Goal: Information Seeking & Learning: Learn about a topic

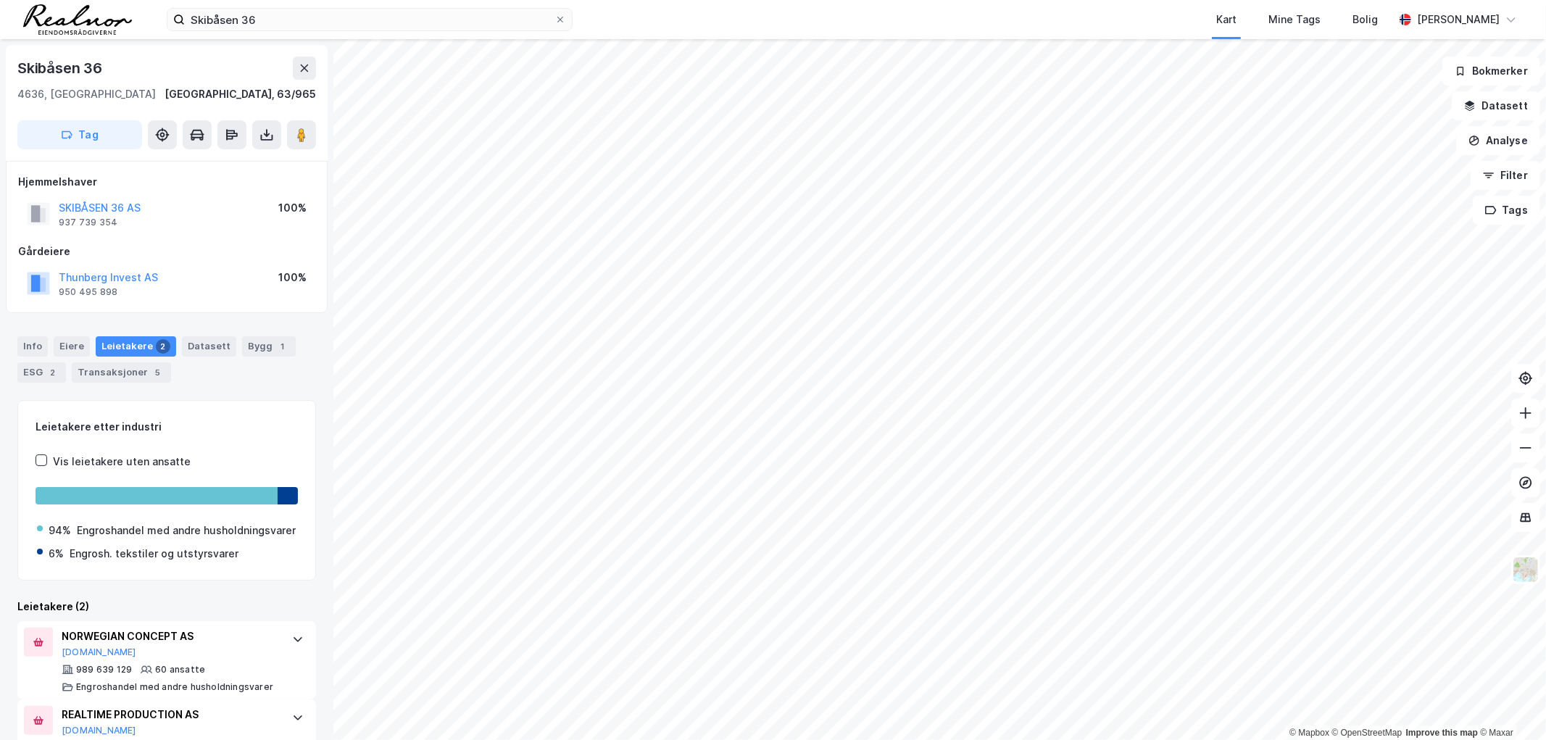
scroll to position [72, 0]
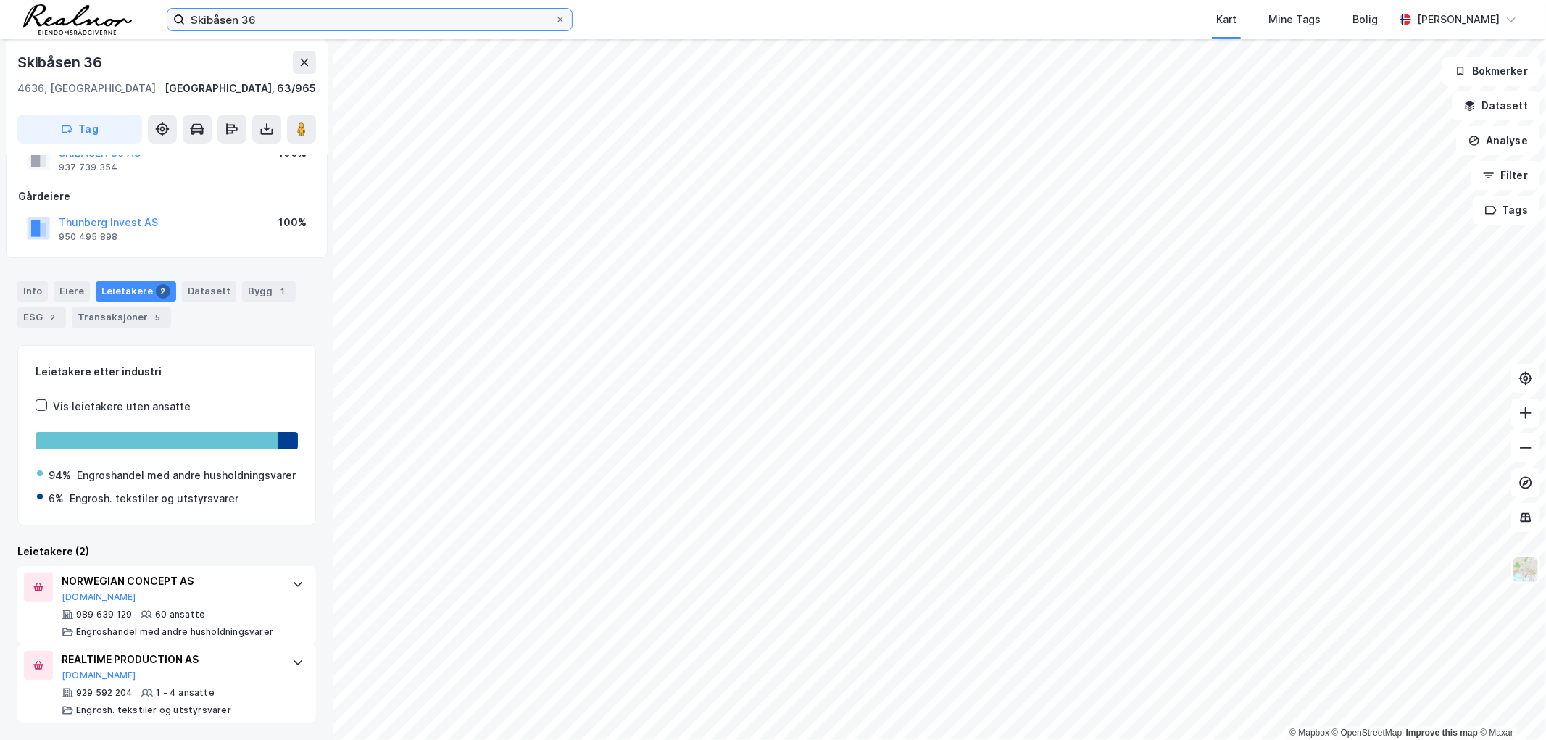
click at [344, 11] on input "Skibåsen 36" at bounding box center [370, 20] width 370 height 22
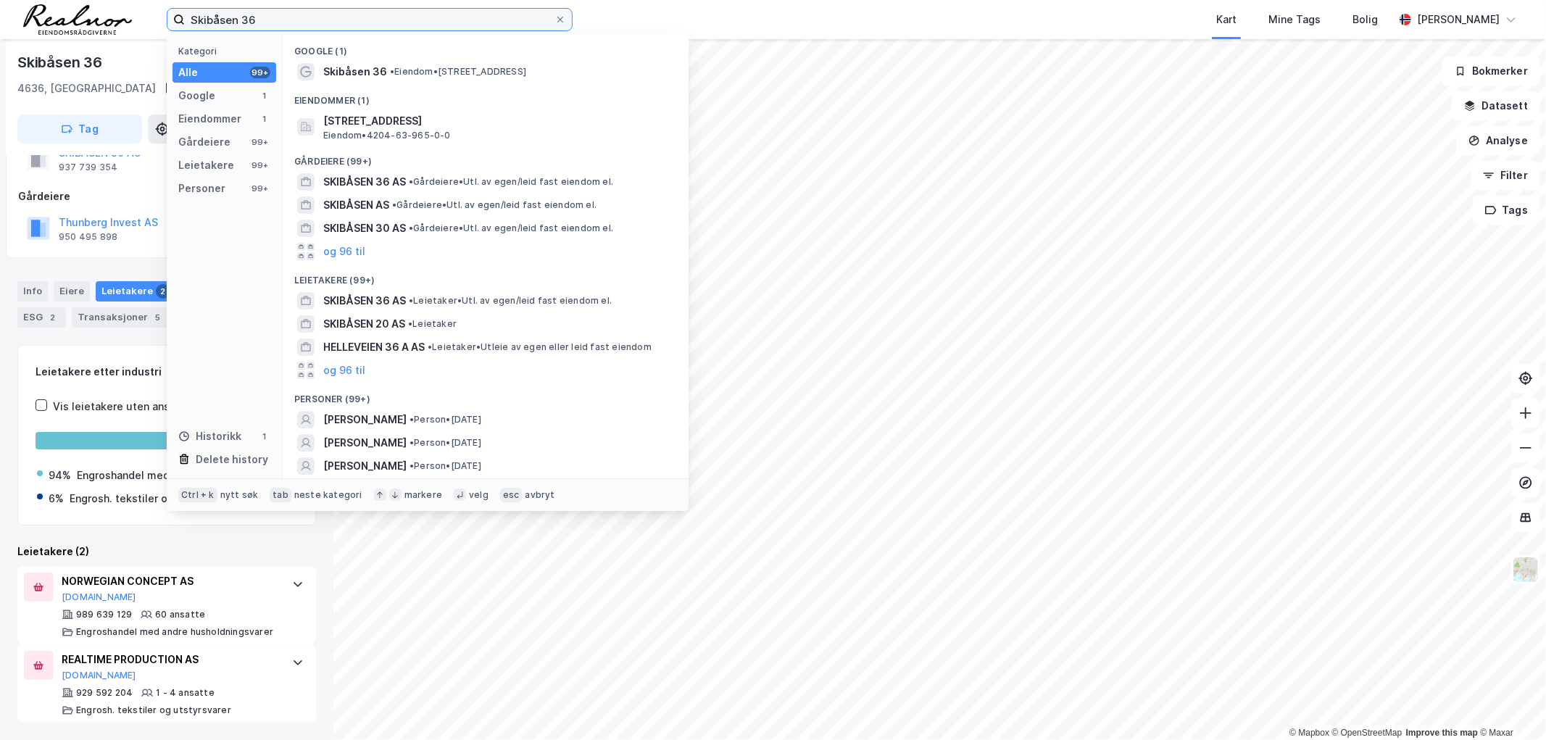
click at [344, 11] on input "Skibåsen 36" at bounding box center [370, 20] width 370 height 22
type input "ryen"
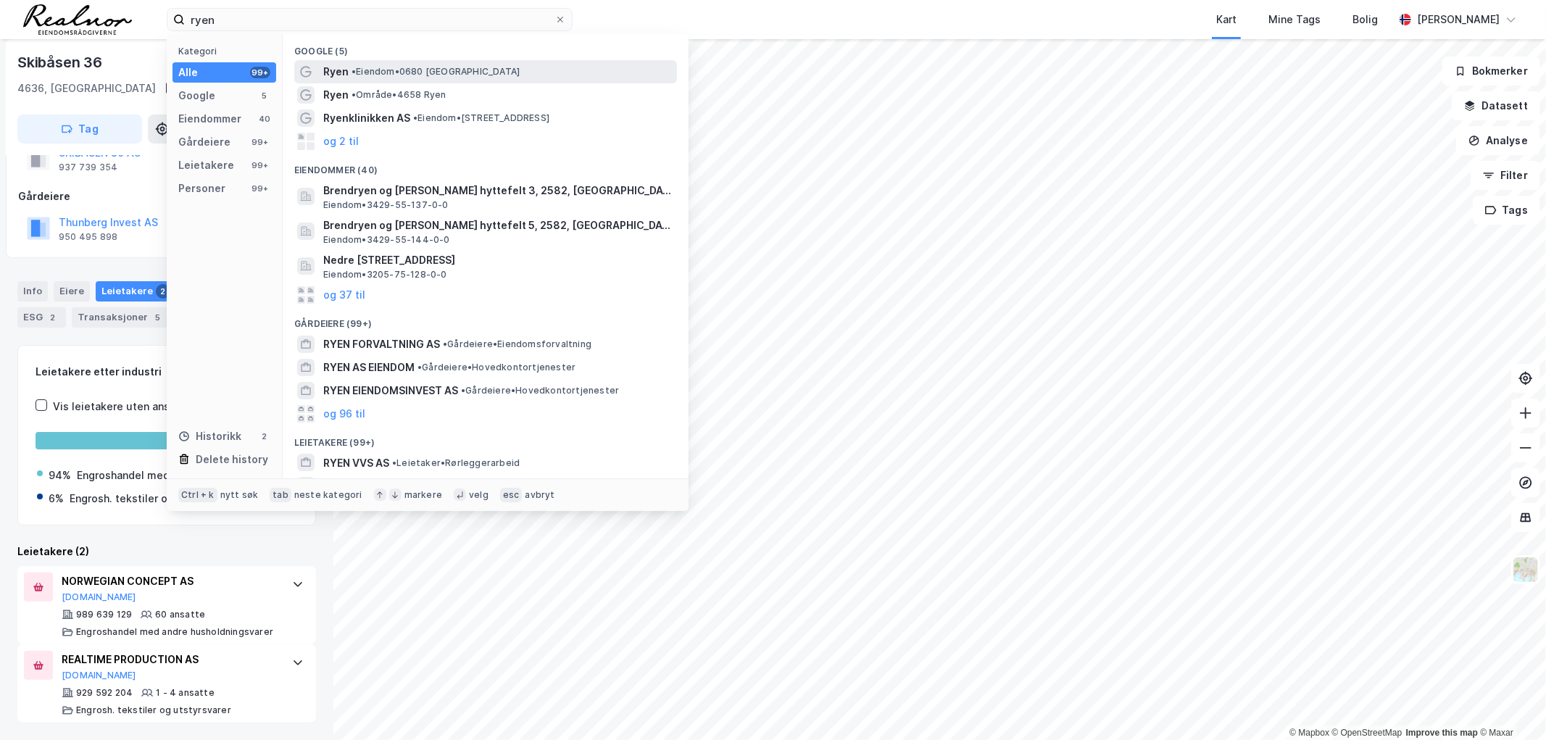
click at [399, 62] on div "Ryen • Eiendom • 0680 [GEOGRAPHIC_DATA]" at bounding box center [485, 71] width 383 height 23
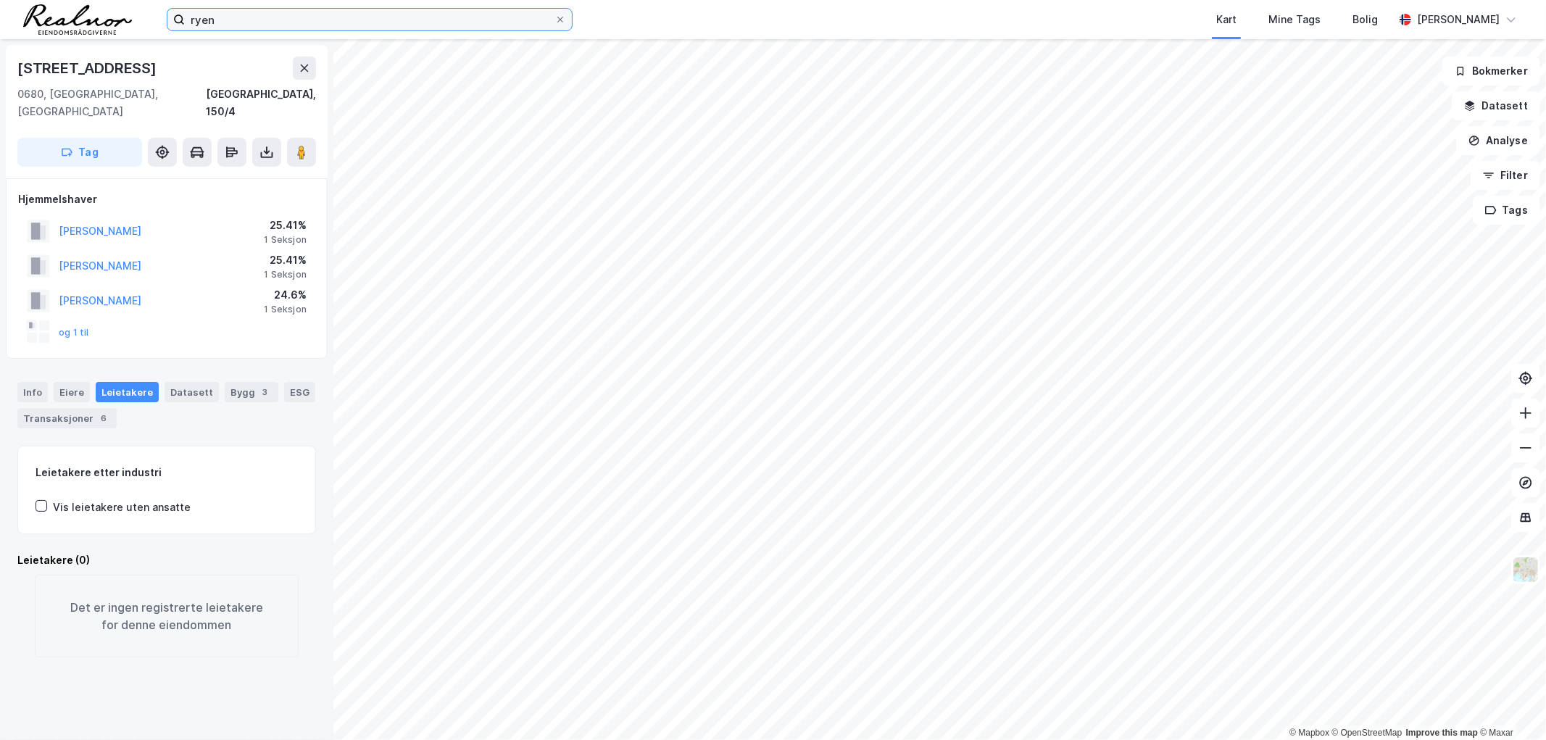
click at [252, 17] on input "ryen" at bounding box center [370, 20] width 370 height 22
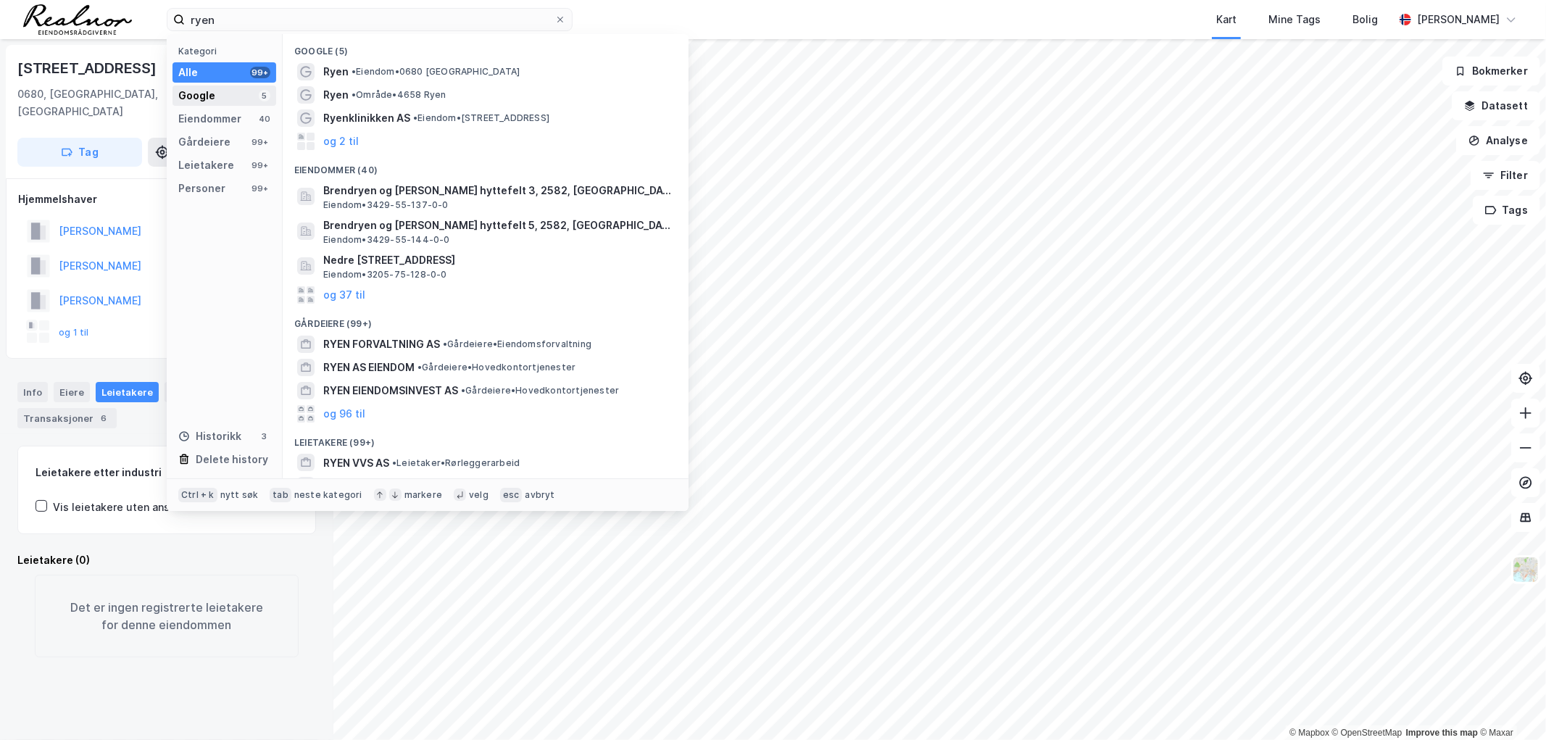
click at [212, 86] on div "Google 5" at bounding box center [225, 96] width 104 height 20
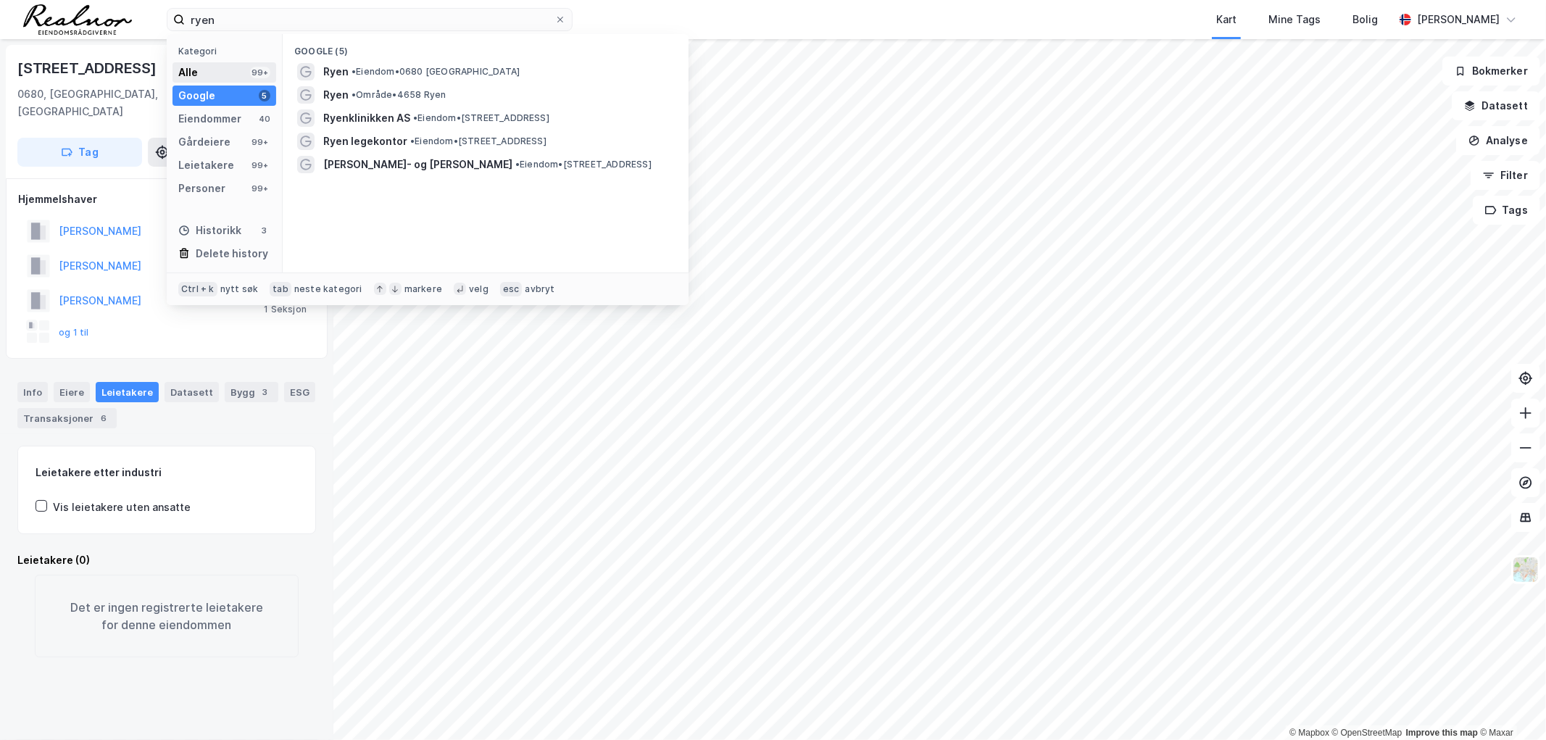
click at [199, 68] on div "Alle 99+" at bounding box center [225, 72] width 104 height 20
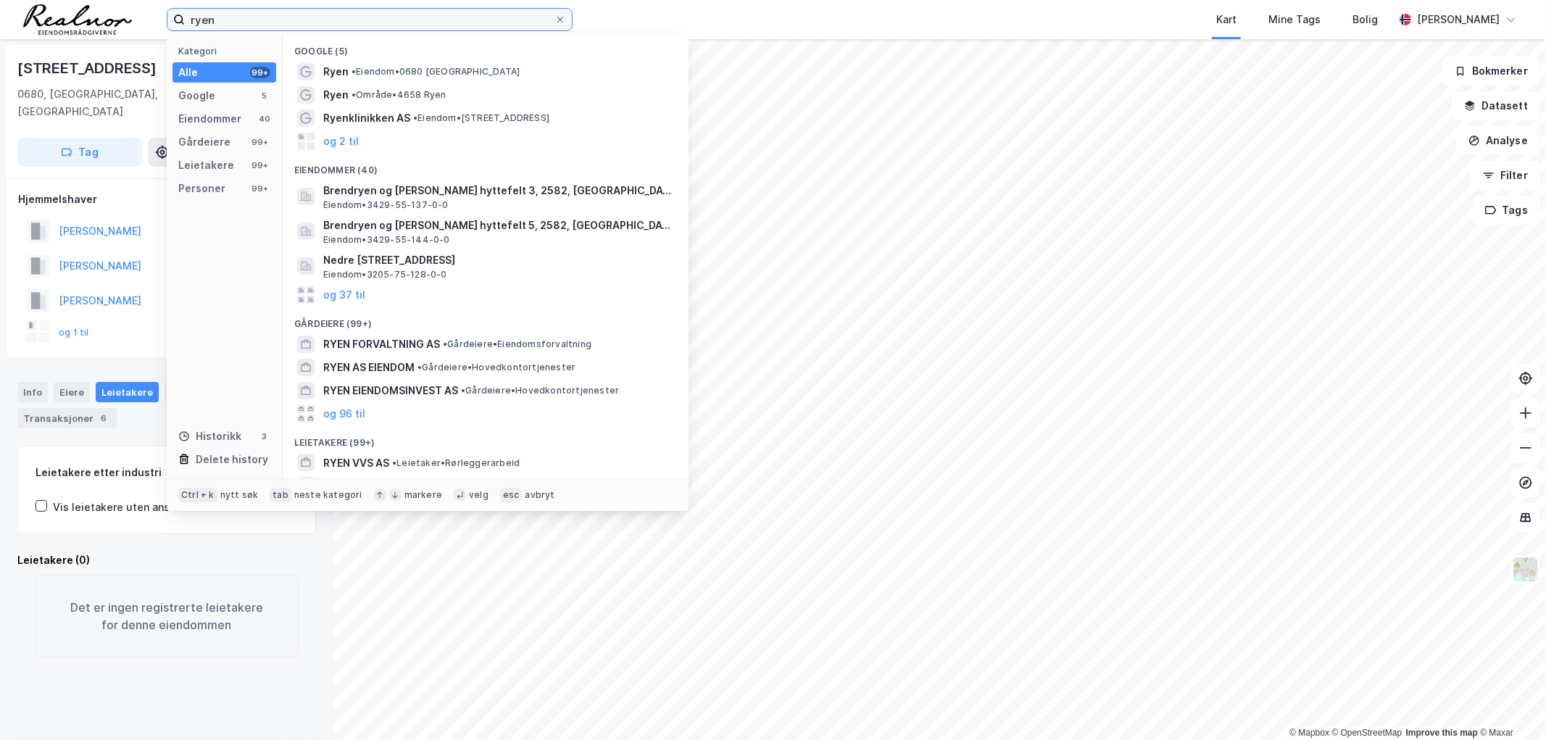
click at [292, 30] on input "ryen" at bounding box center [370, 20] width 370 height 22
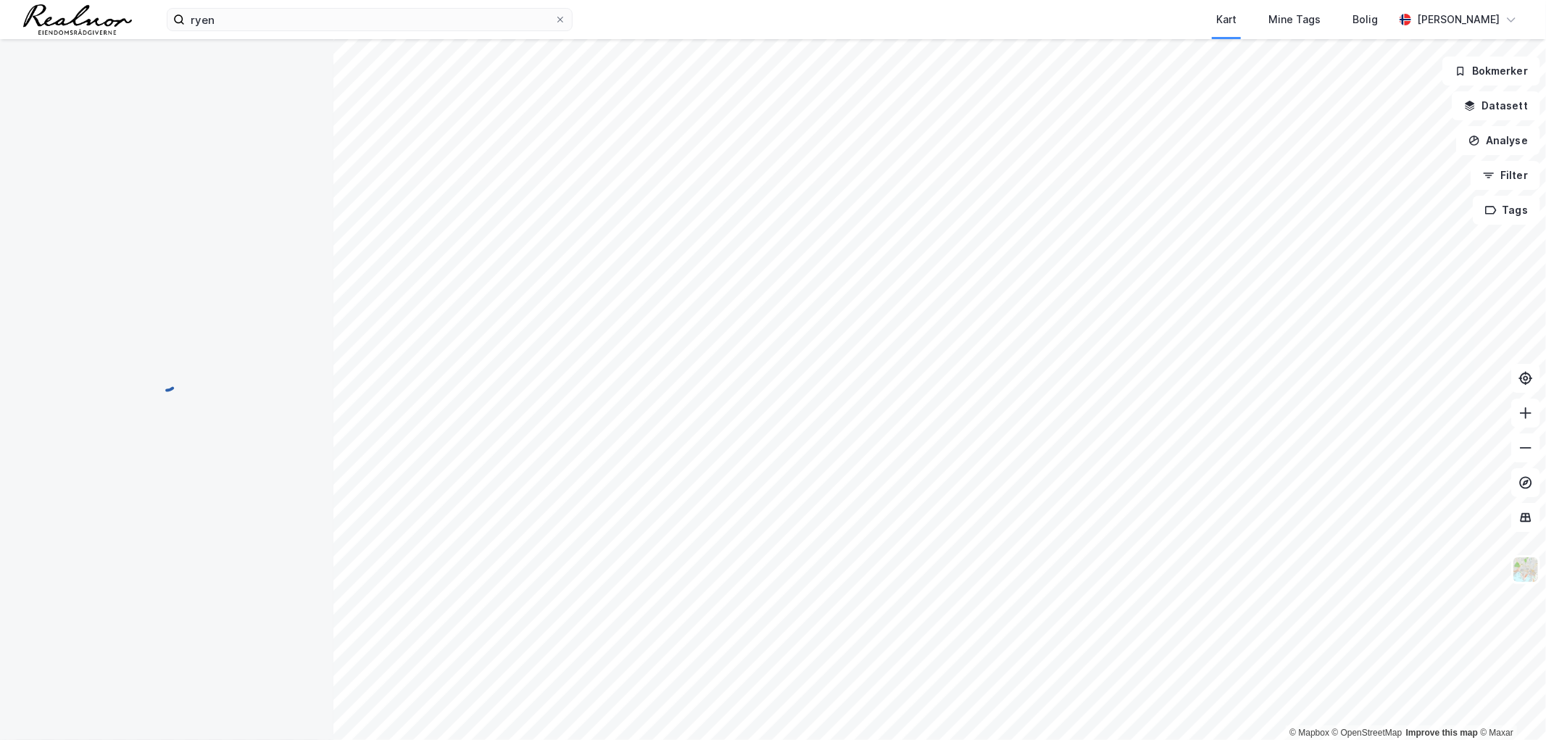
scroll to position [2, 0]
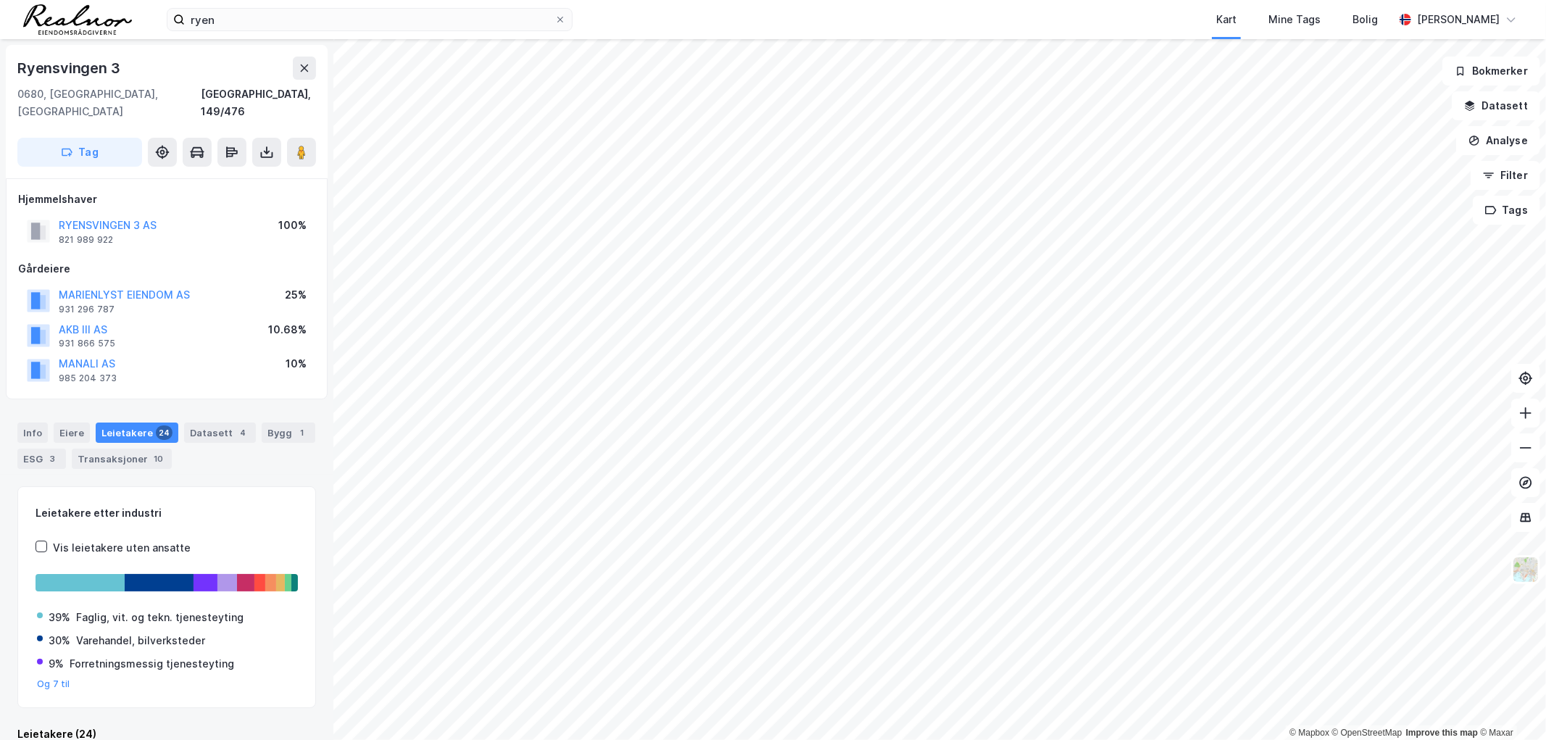
scroll to position [2, 0]
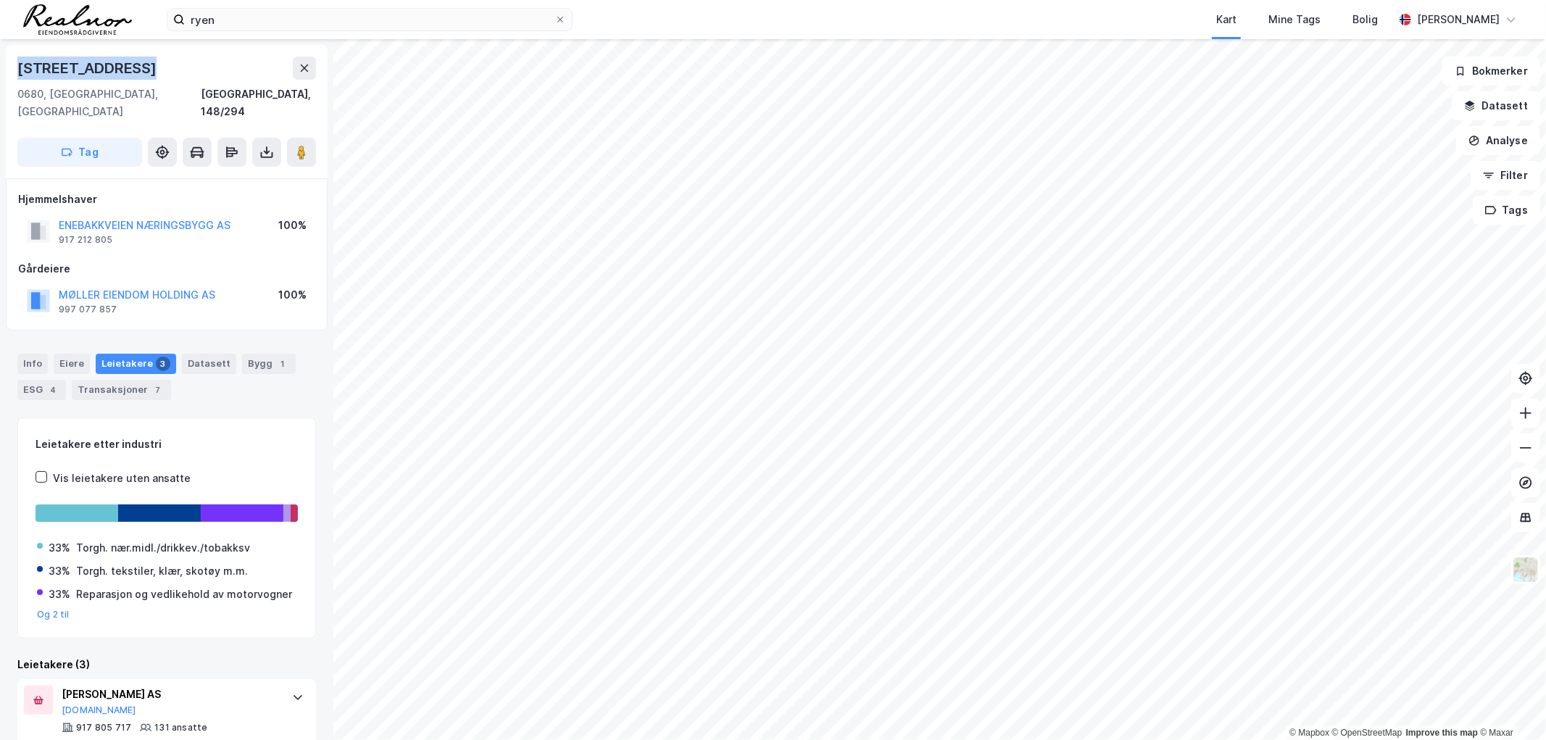
drag, startPoint x: 141, startPoint y: 62, endPoint x: 12, endPoint y: 61, distance: 129.8
click at [12, 61] on div "[STREET_ADDRESS], 148/294 Tag" at bounding box center [167, 111] width 322 height 133
copy div "[STREET_ADDRESS]"
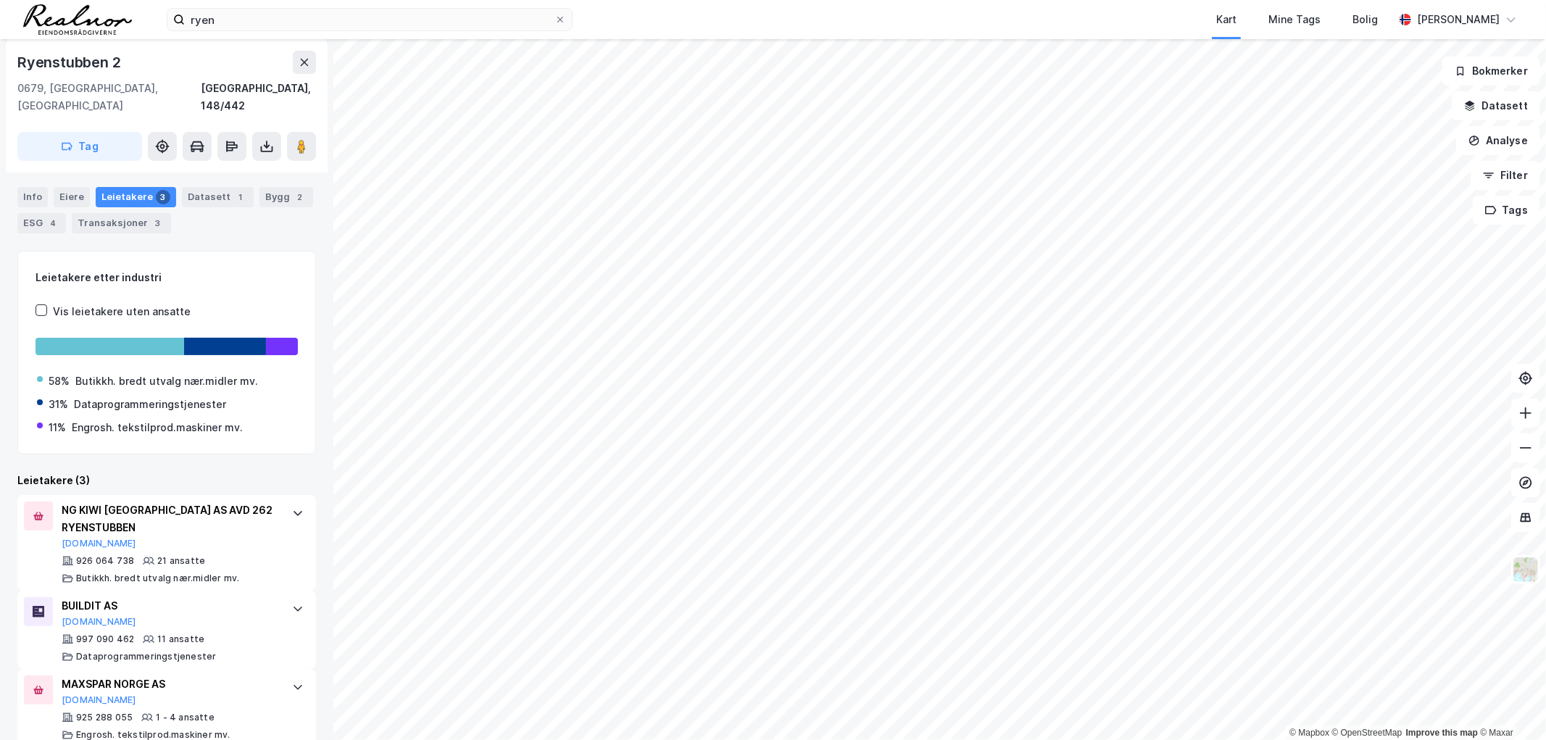
scroll to position [174, 0]
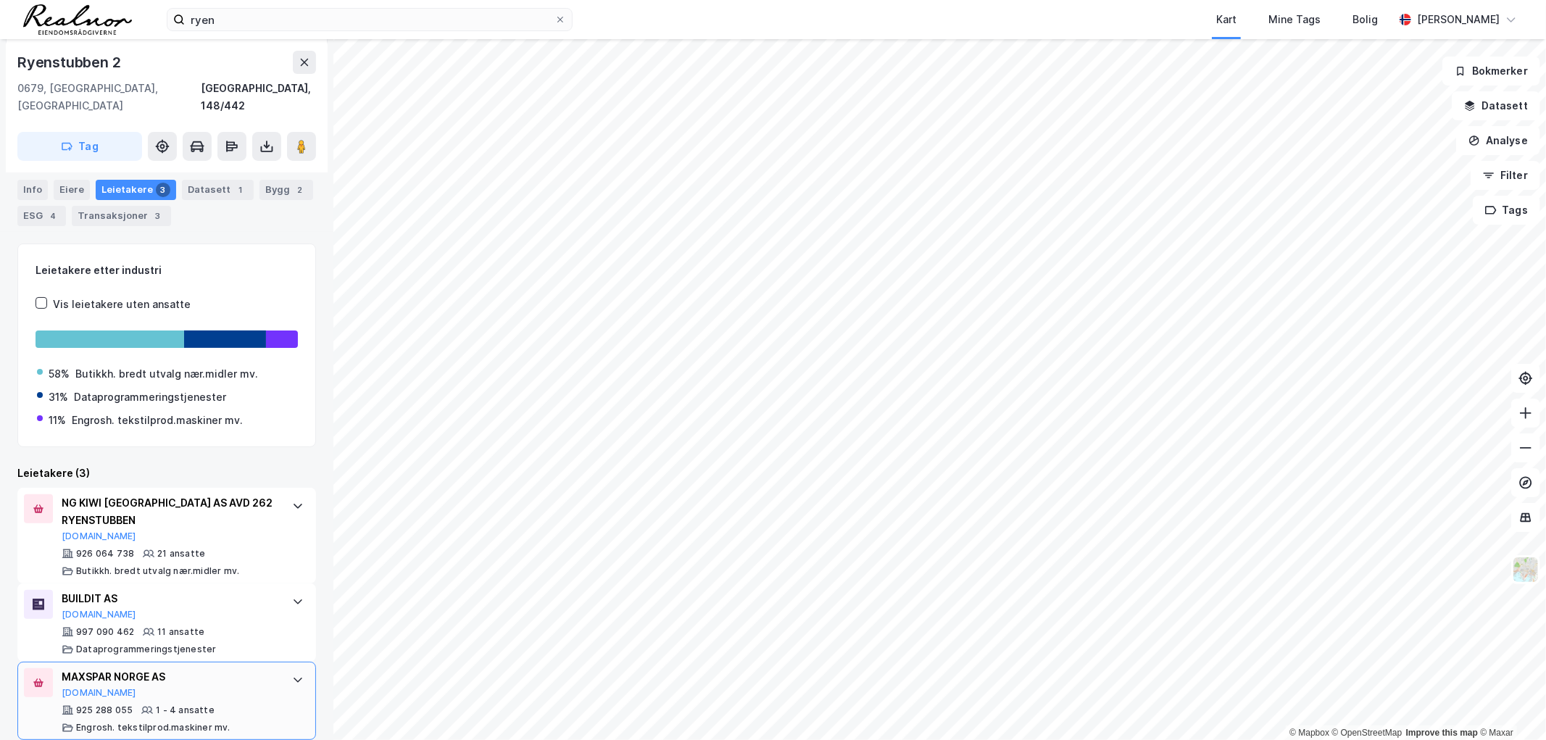
click at [116, 668] on div "MAXSPAR NORGE AS" at bounding box center [170, 676] width 216 height 17
click at [75, 687] on button "[DOMAIN_NAME]" at bounding box center [99, 693] width 75 height 12
click at [515, 0] on html "ryen Kart Mine Tags Bolig [PERSON_NAME] © Mapbox © OpenStreetMap Improve this m…" at bounding box center [773, 370] width 1546 height 740
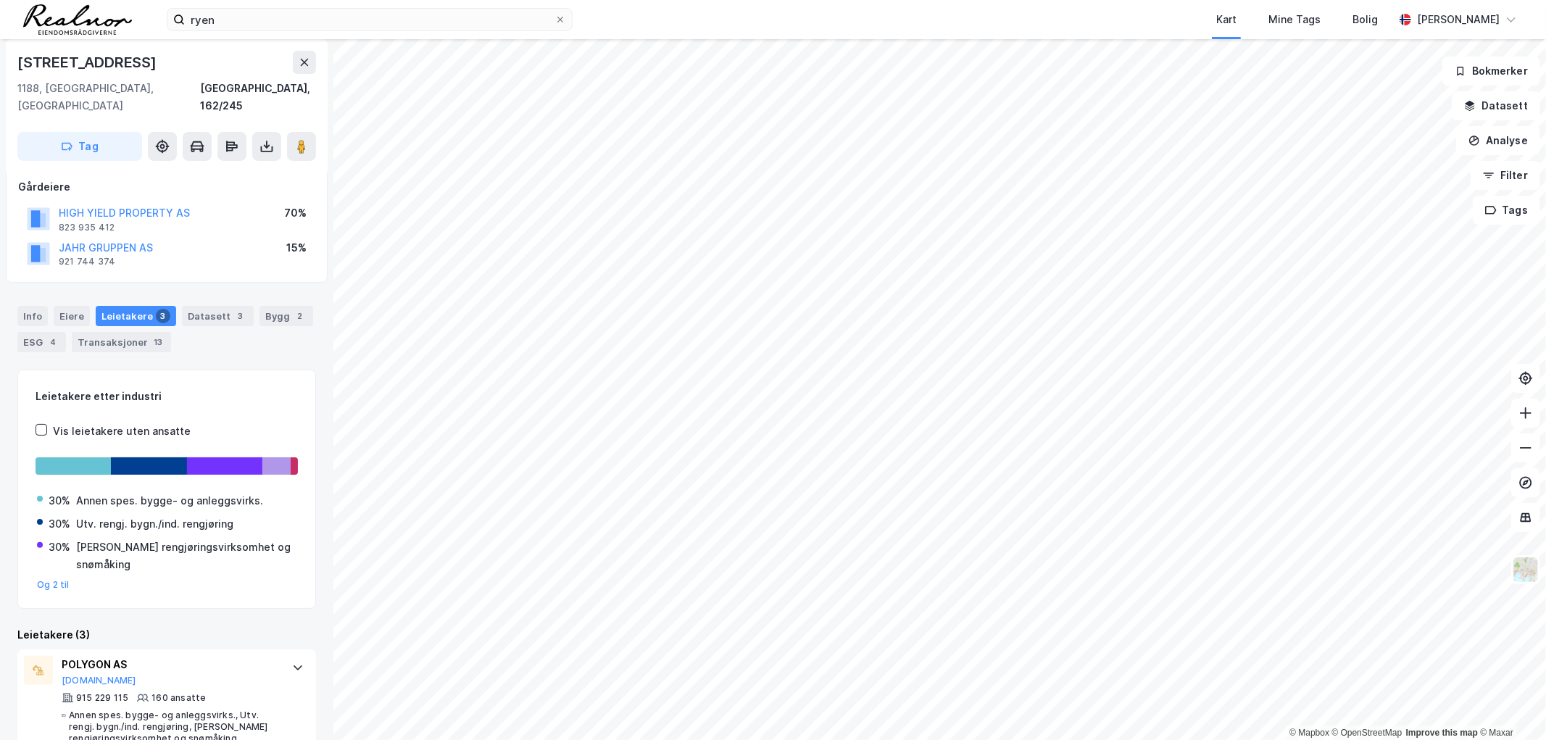
scroll to position [161, 0]
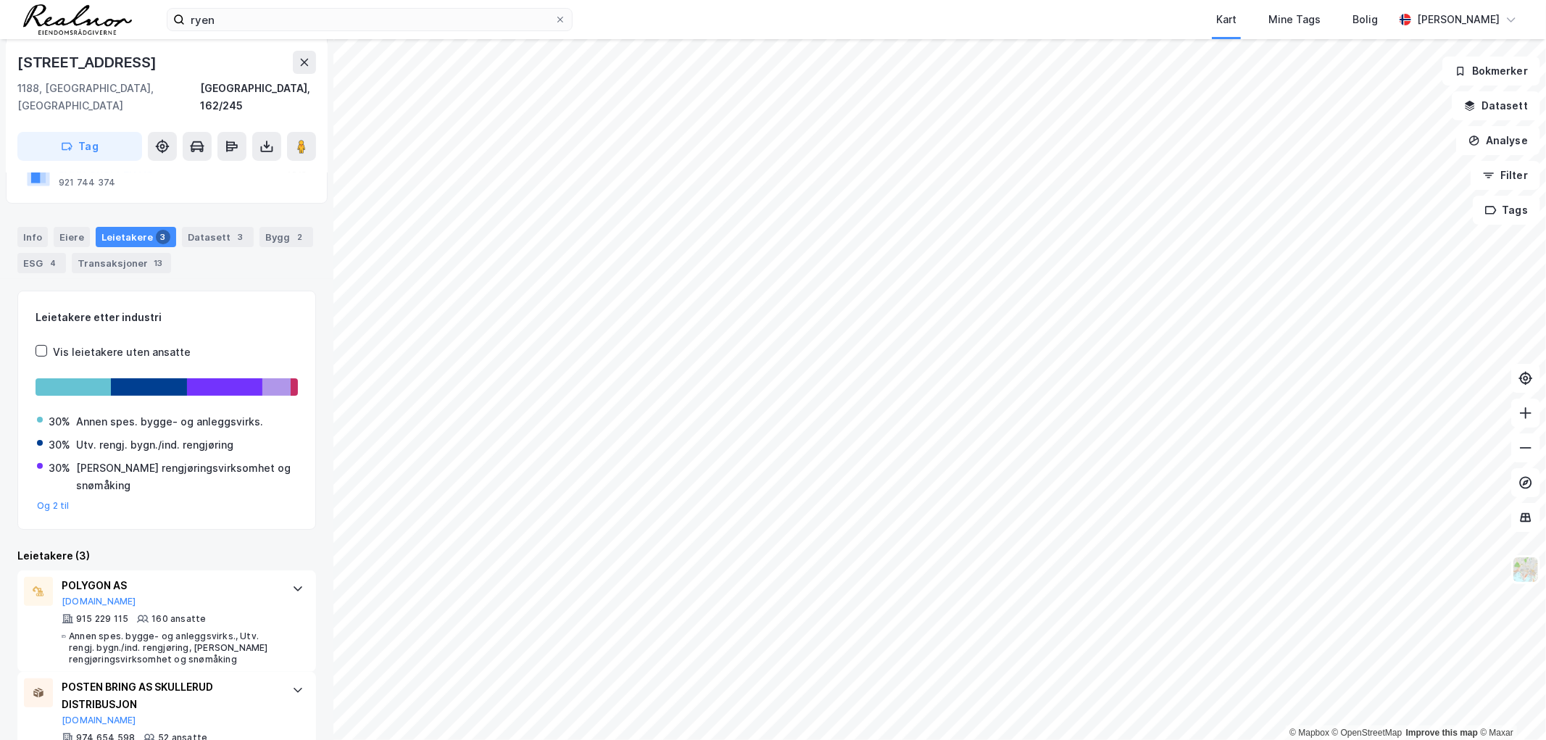
click at [866, 739] on html "ryen Kart Mine Tags Bolig [PERSON_NAME] © Mapbox © OpenStreetMap Improve this m…" at bounding box center [773, 370] width 1546 height 740
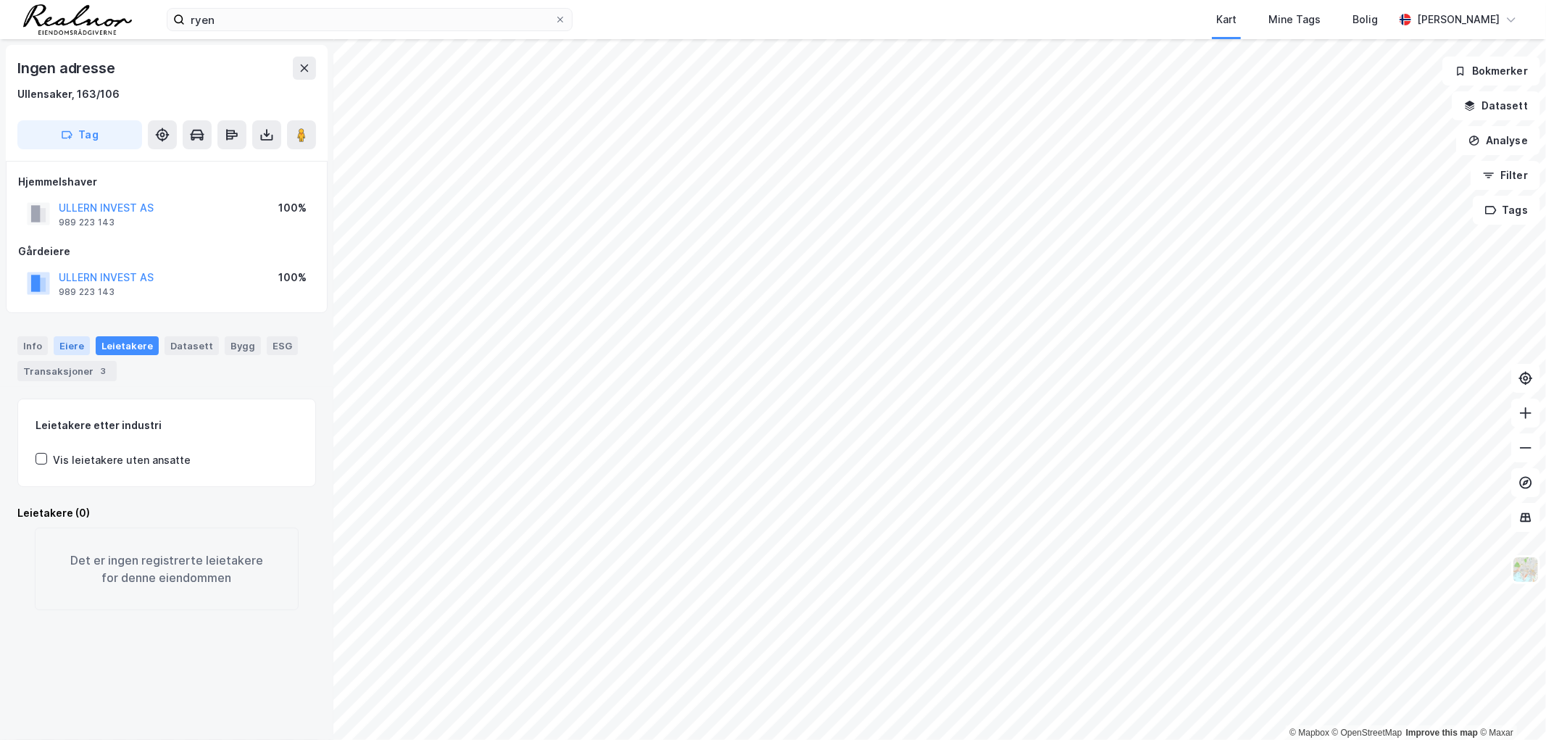
click at [69, 343] on div "Eiere" at bounding box center [72, 345] width 36 height 19
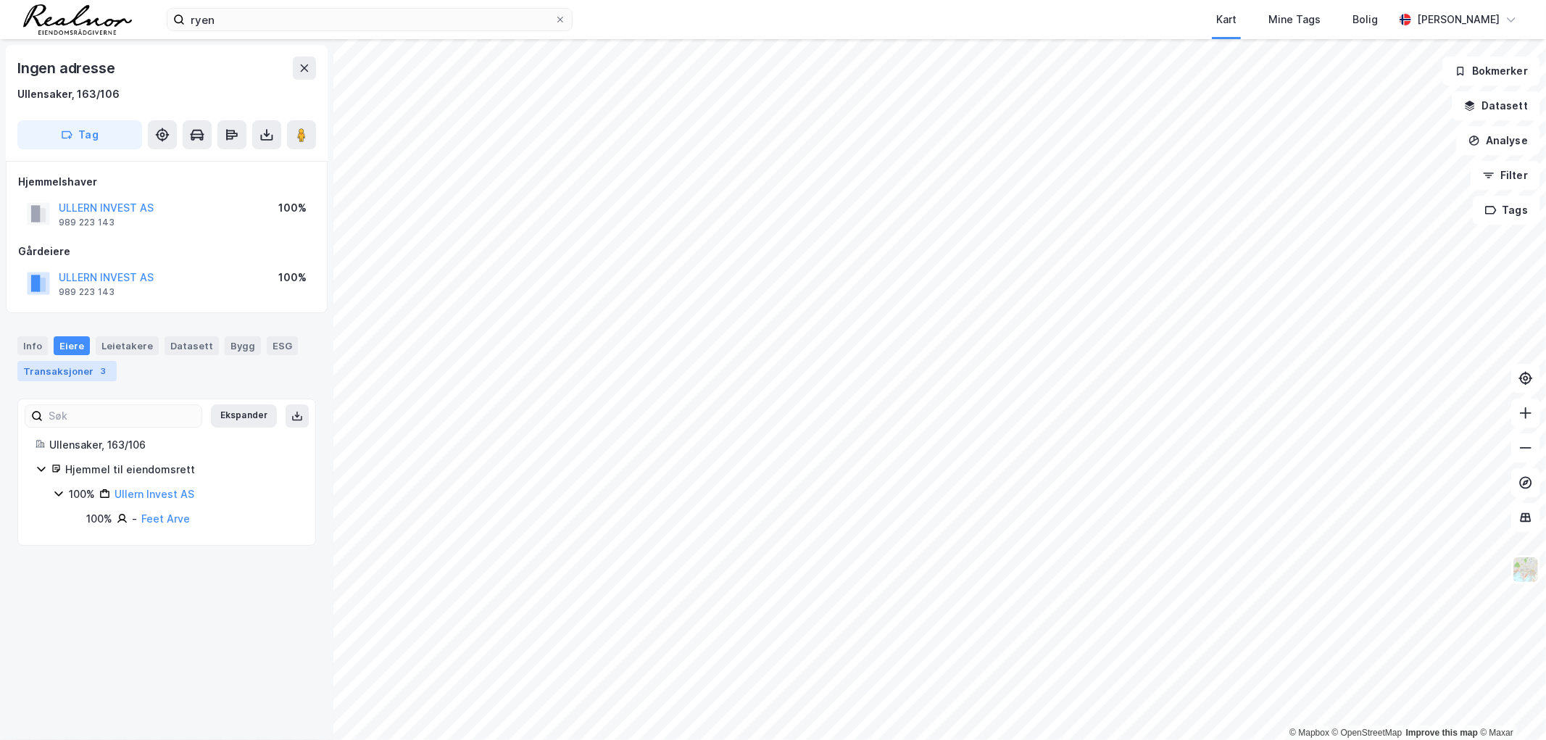
click at [66, 375] on div "Transaksjoner 3" at bounding box center [66, 371] width 99 height 20
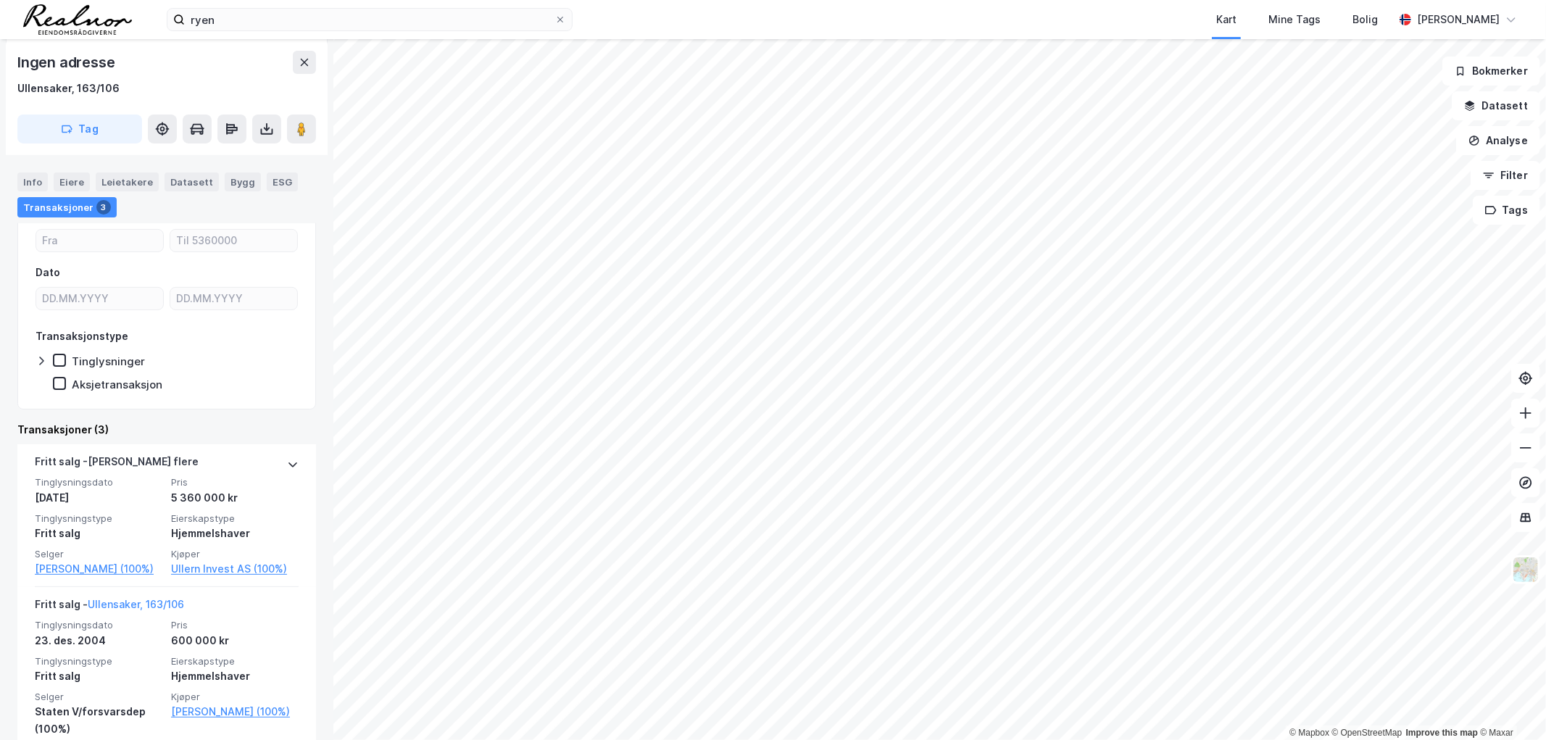
scroll to position [241, 0]
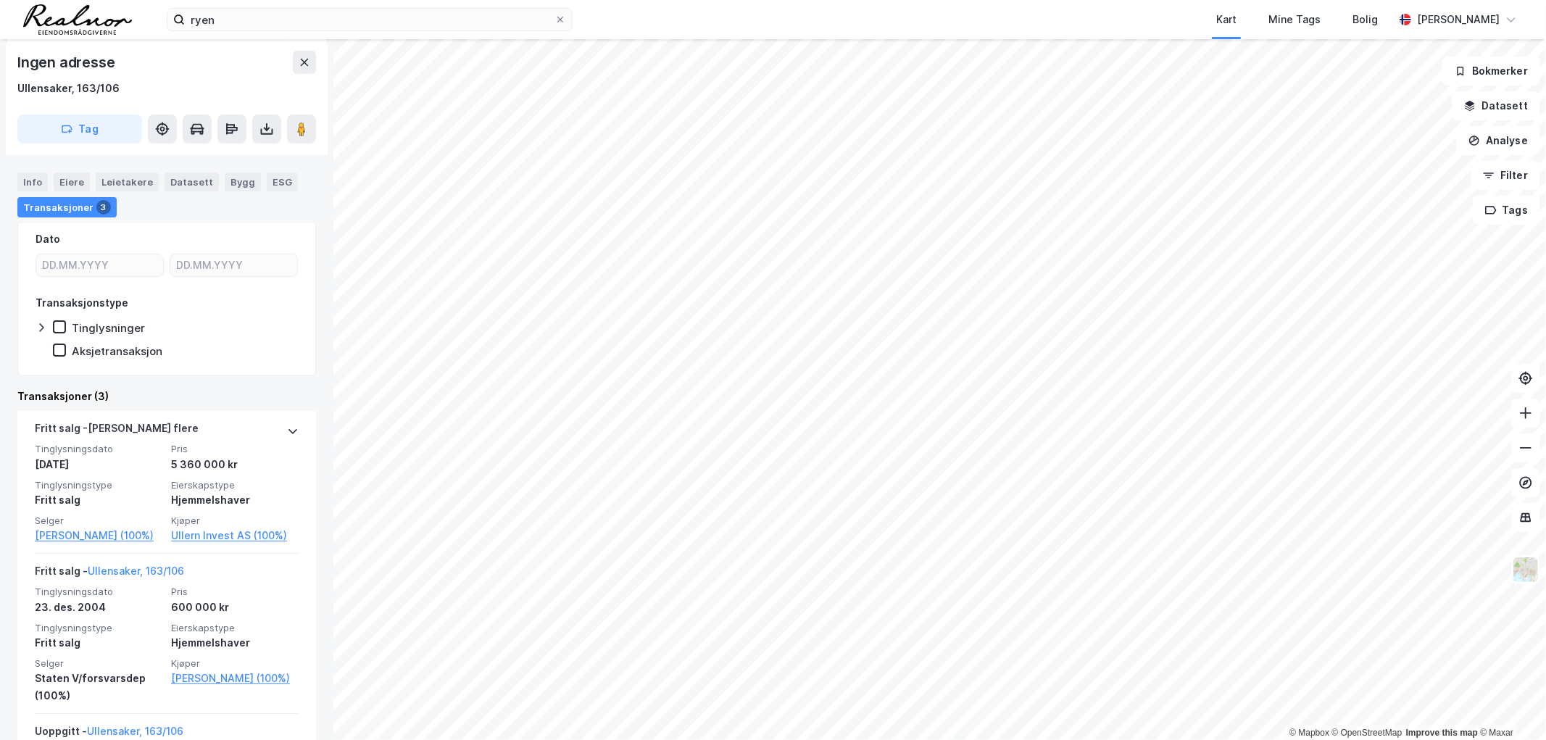
click at [506, 739] on html "ryen Kart Mine Tags Bolig [PERSON_NAME] © Mapbox © OpenStreetMap Improve this m…" at bounding box center [773, 370] width 1546 height 740
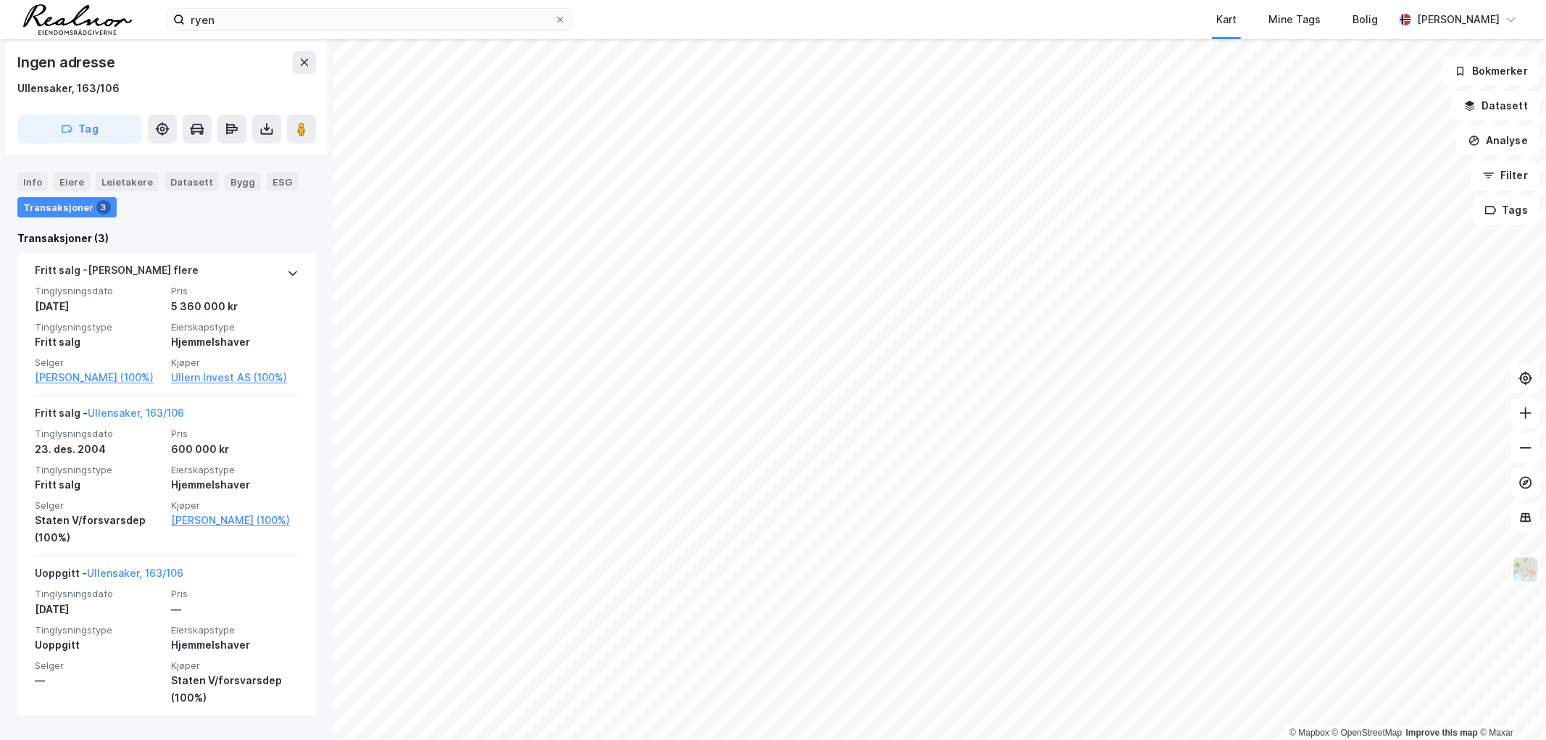
scroll to position [409, 0]
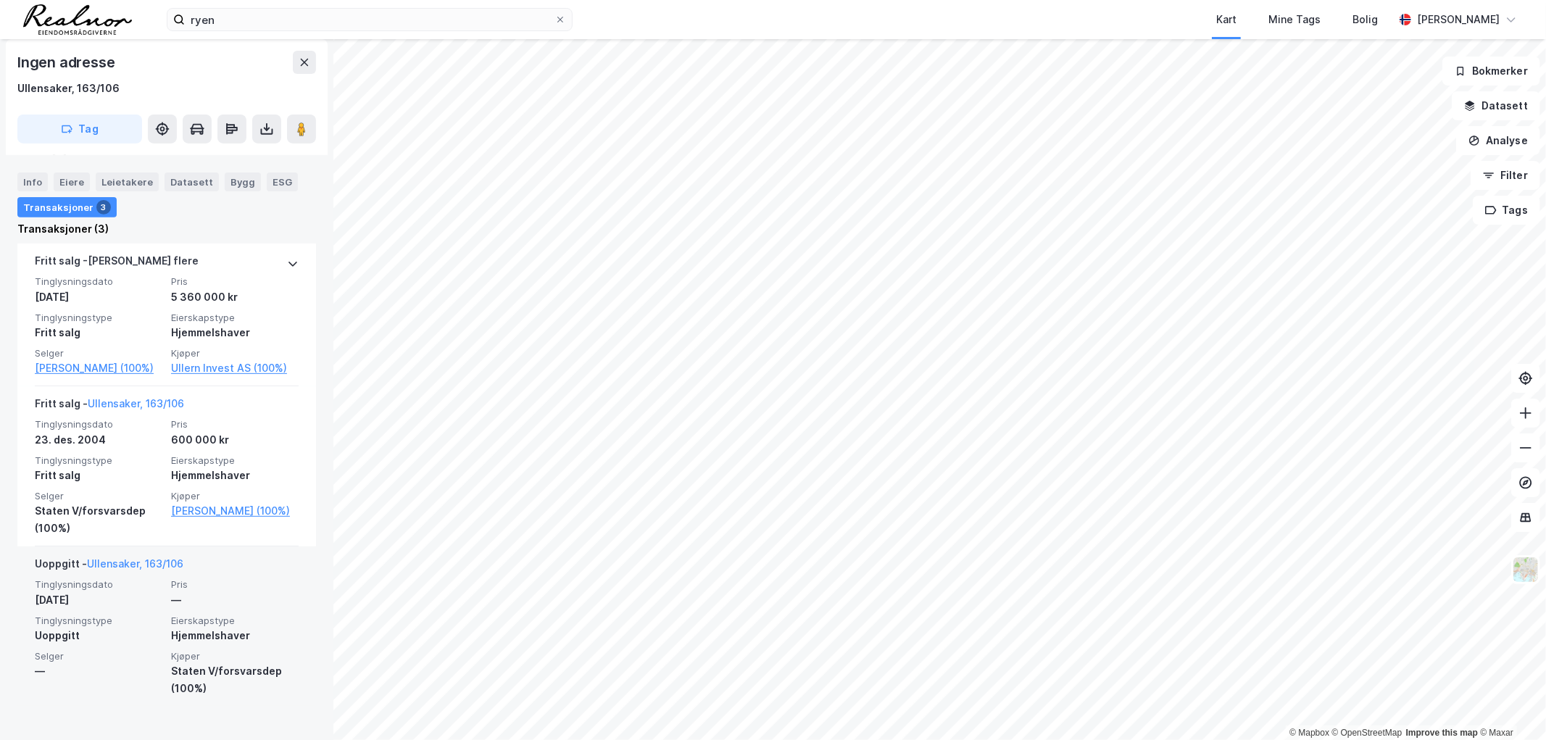
click at [267, 633] on div "© Mapbox © OpenStreetMap Improve this map © Maxar Ingen adresse [GEOGRAPHIC_DAT…" at bounding box center [773, 389] width 1546 height 701
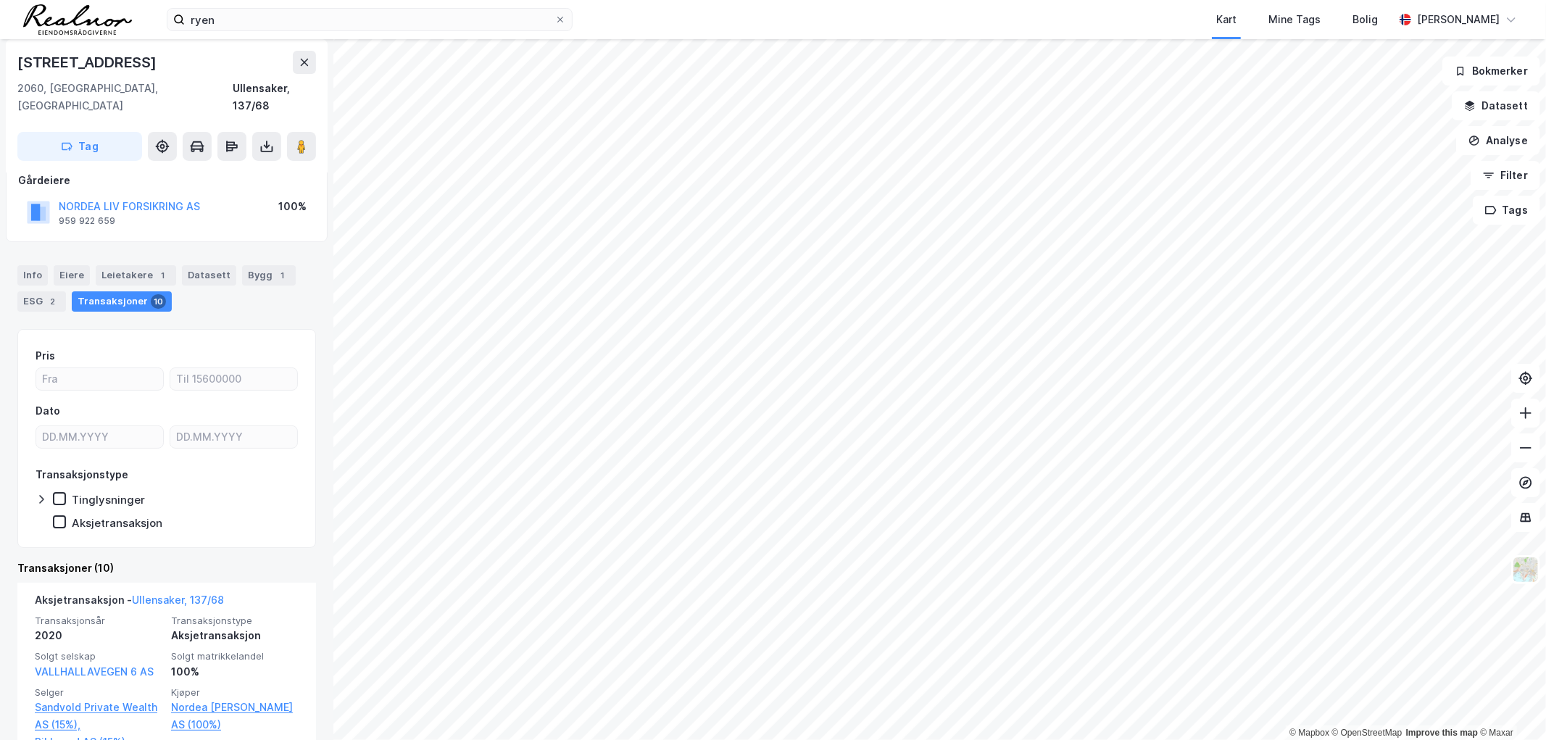
scroll to position [322, 0]
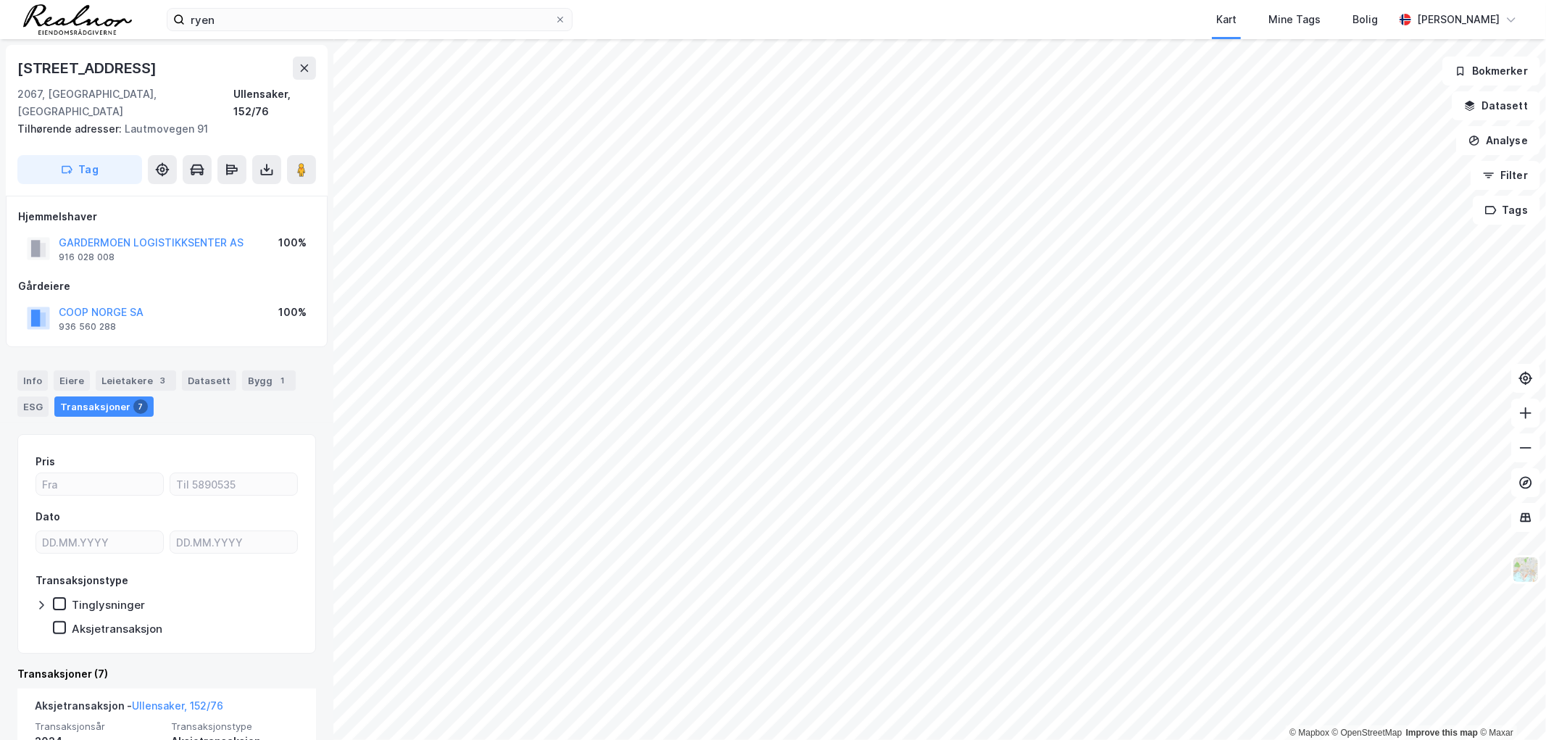
click at [786, 0] on html "ryen Kart Mine Tags Bolig [PERSON_NAME] © Mapbox © OpenStreetMap Improve this m…" at bounding box center [773, 370] width 1546 height 740
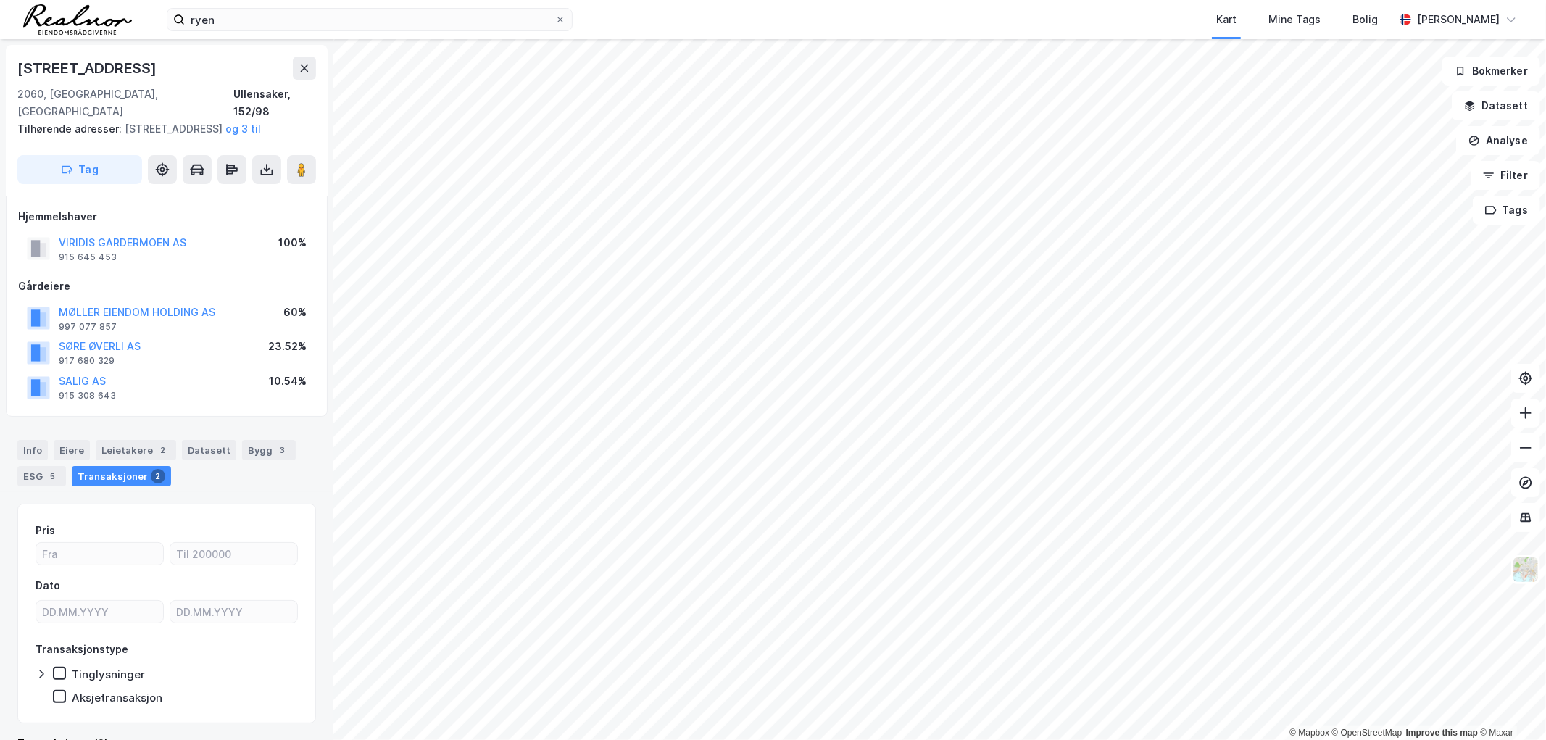
scroll to position [34, 0]
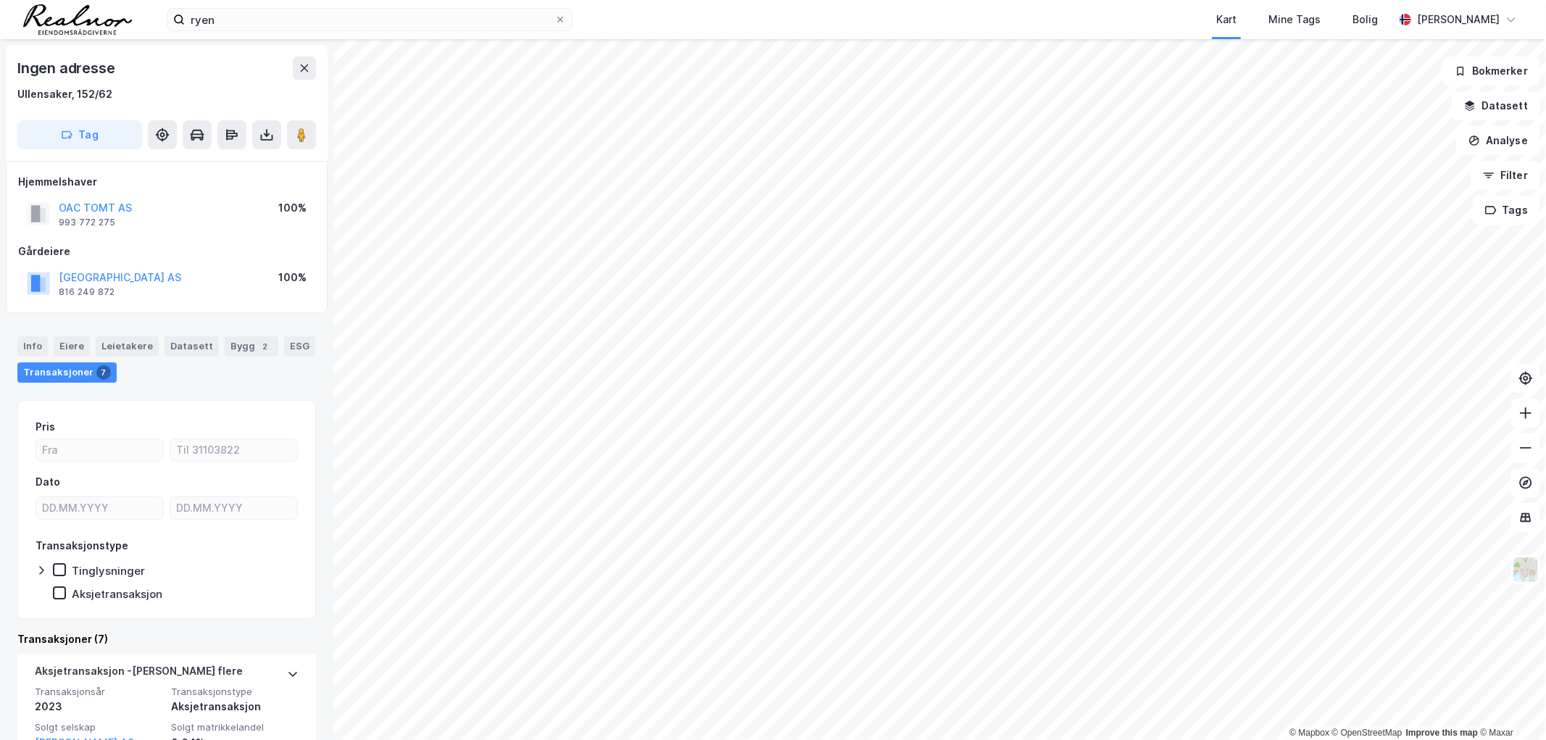
click at [517, 739] on html "ryen Kart Mine Tags Bolig [PERSON_NAME] © Mapbox © OpenStreetMap Improve this m…" at bounding box center [773, 370] width 1546 height 740
click at [219, 95] on div "© Mapbox © OpenStreetMap Improve this map © Maxar Ingen adresse [GEOGRAPHIC_DAT…" at bounding box center [773, 389] width 1546 height 701
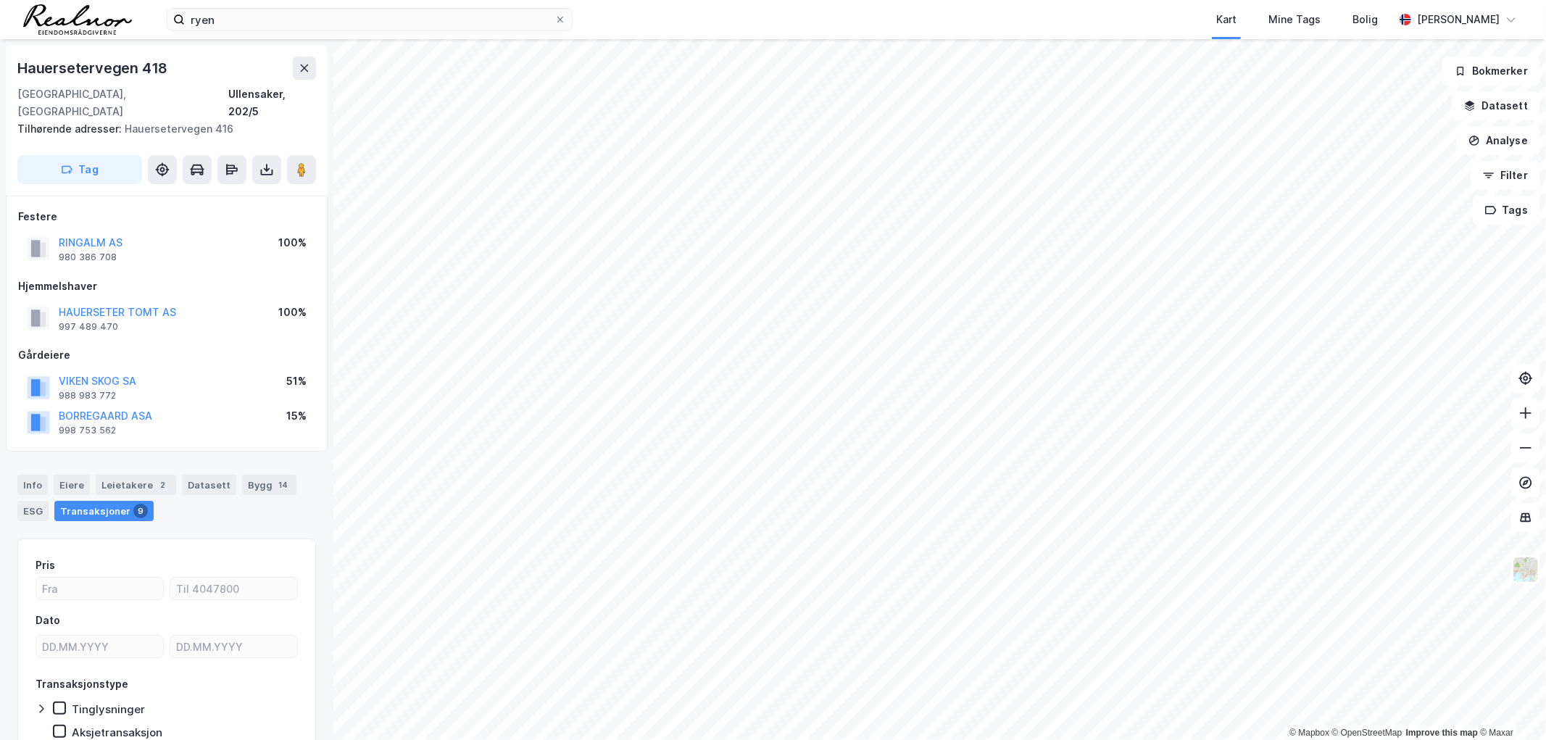
scroll to position [34, 0]
